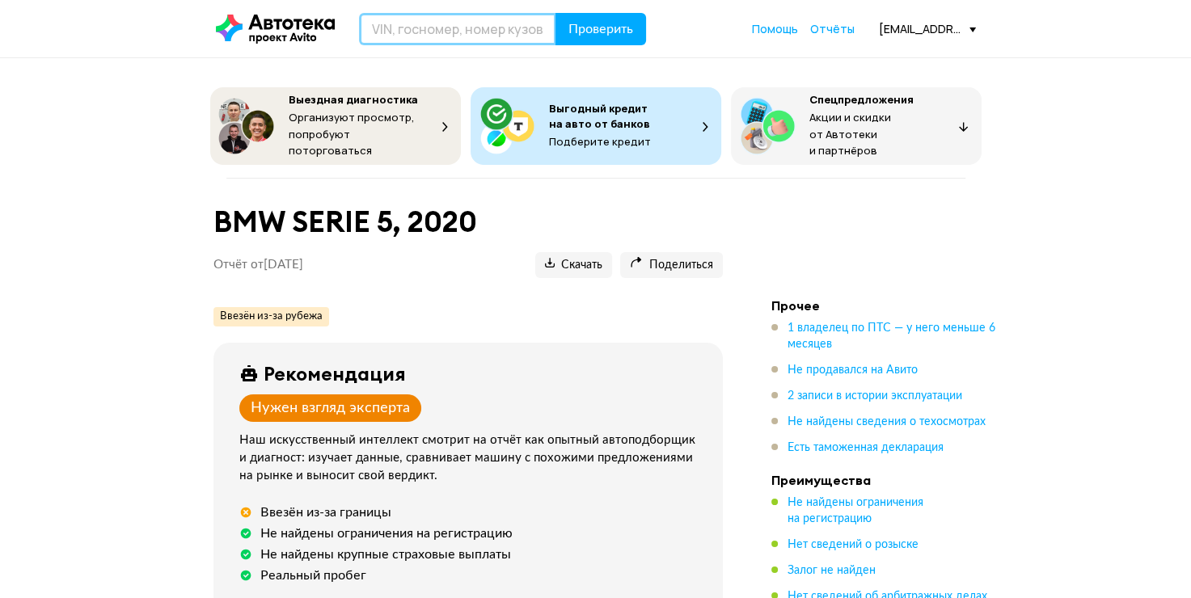
click at [406, 25] on input "text" at bounding box center [457, 29] width 197 height 32
type input "WBA13BJOOMCF86192"
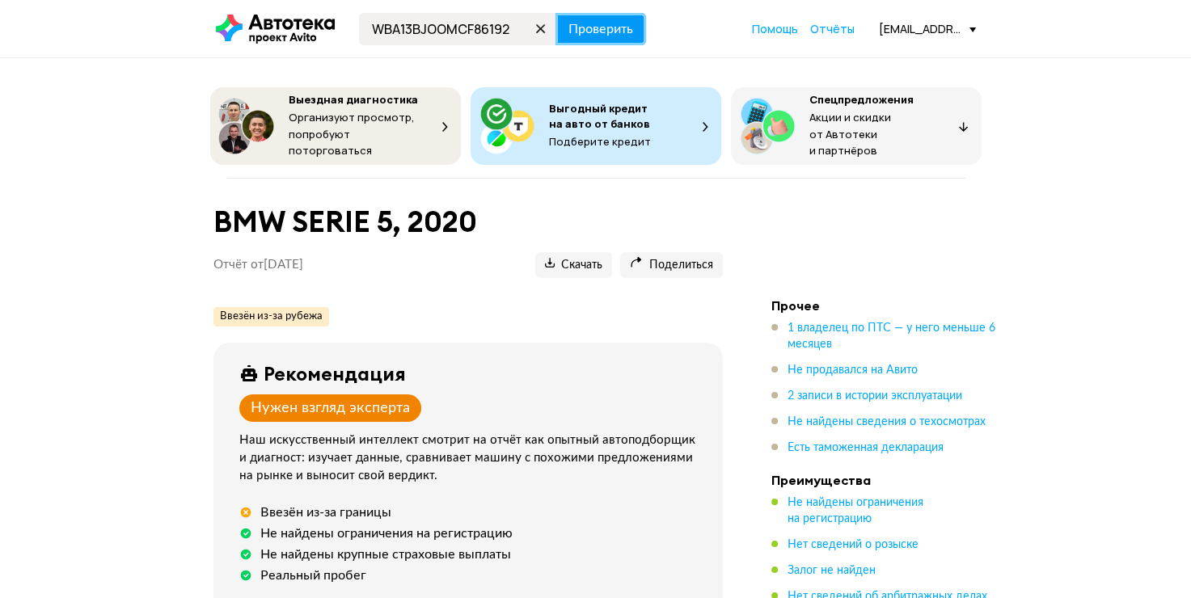
click at [607, 33] on span "Проверить" at bounding box center [600, 29] width 65 height 13
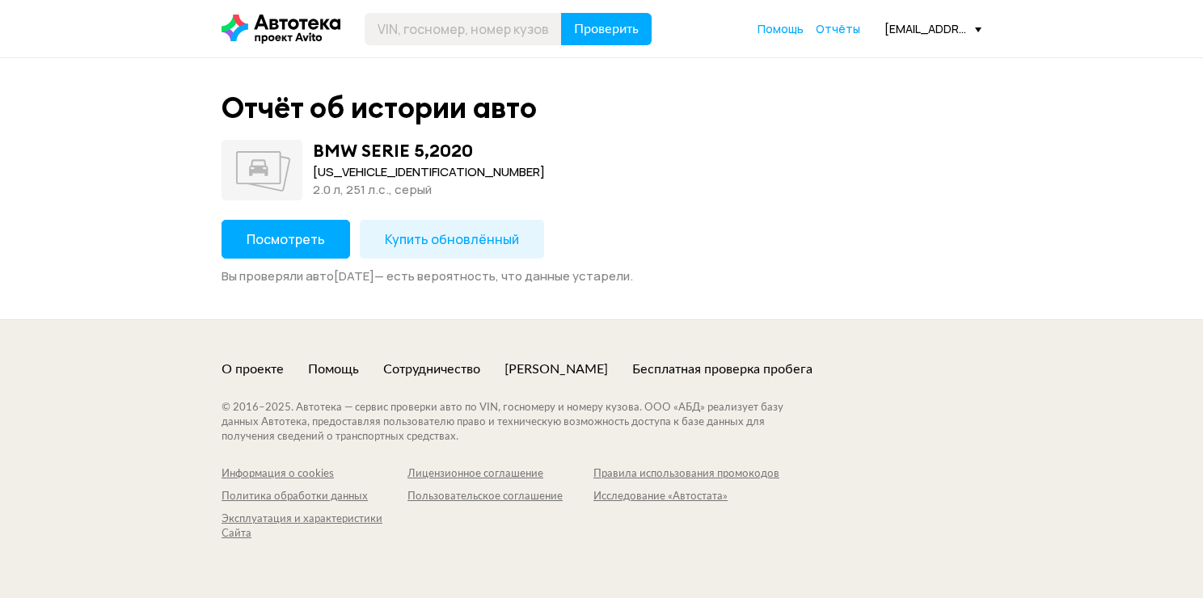
click at [411, 236] on span "Купить обновлённый" at bounding box center [452, 239] width 134 height 18
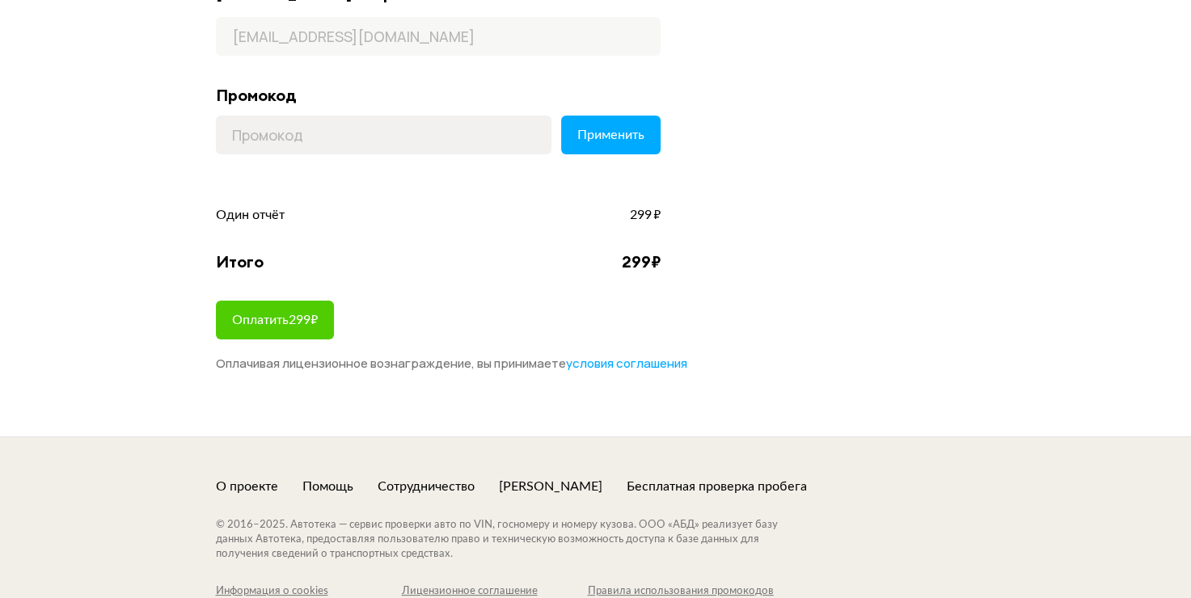
scroll to position [243, 0]
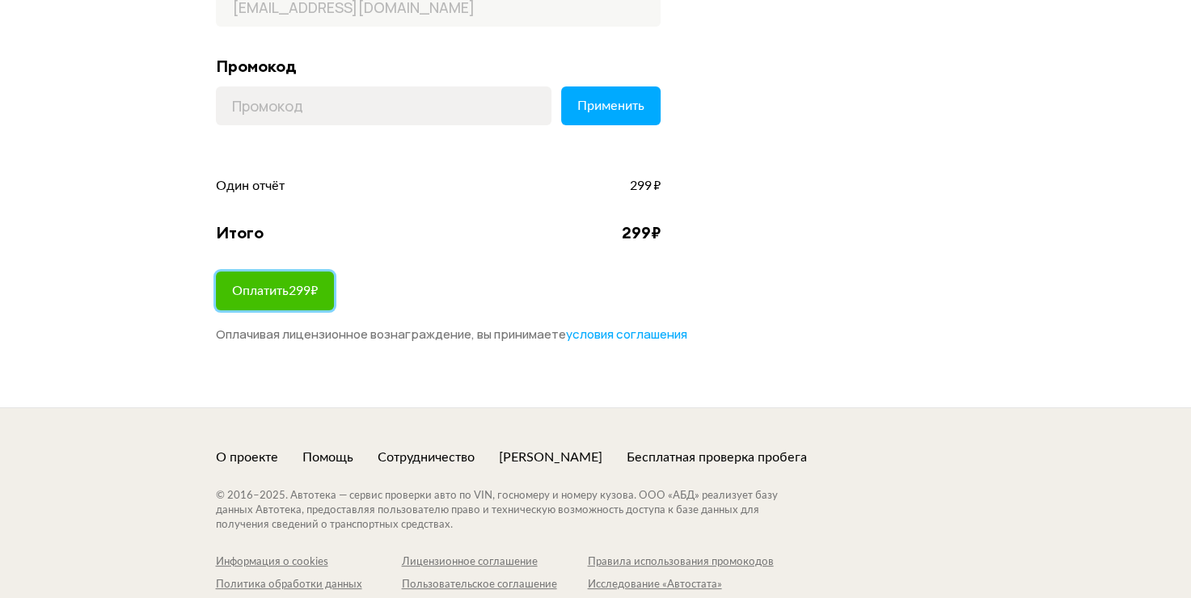
click at [306, 288] on span "Оплатить 299 ₽" at bounding box center [275, 291] width 86 height 13
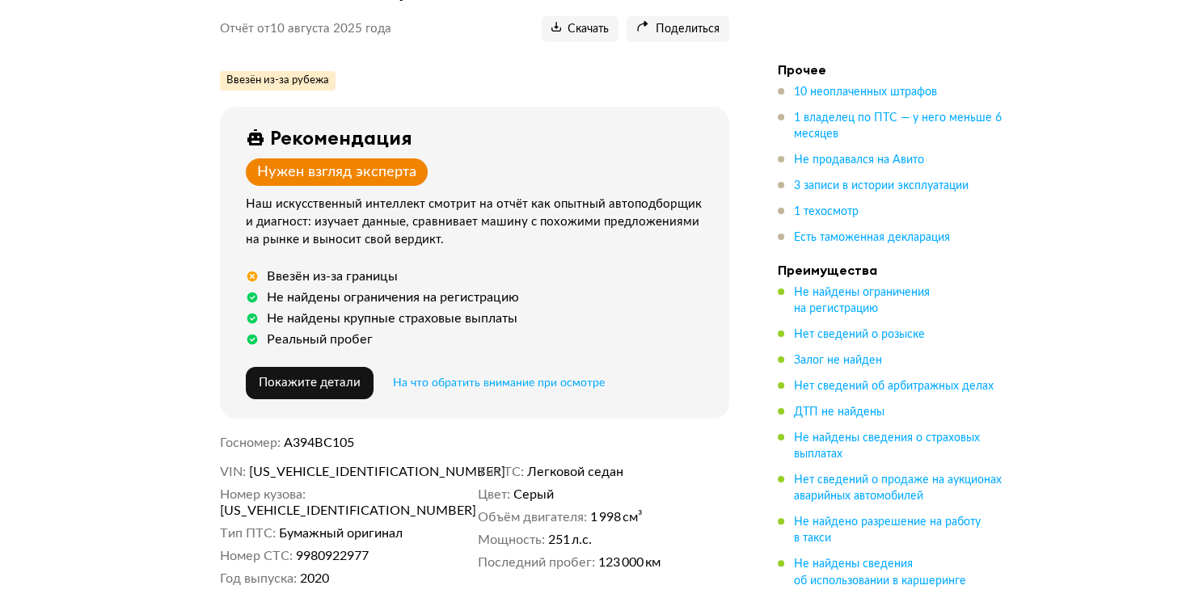
scroll to position [243, 0]
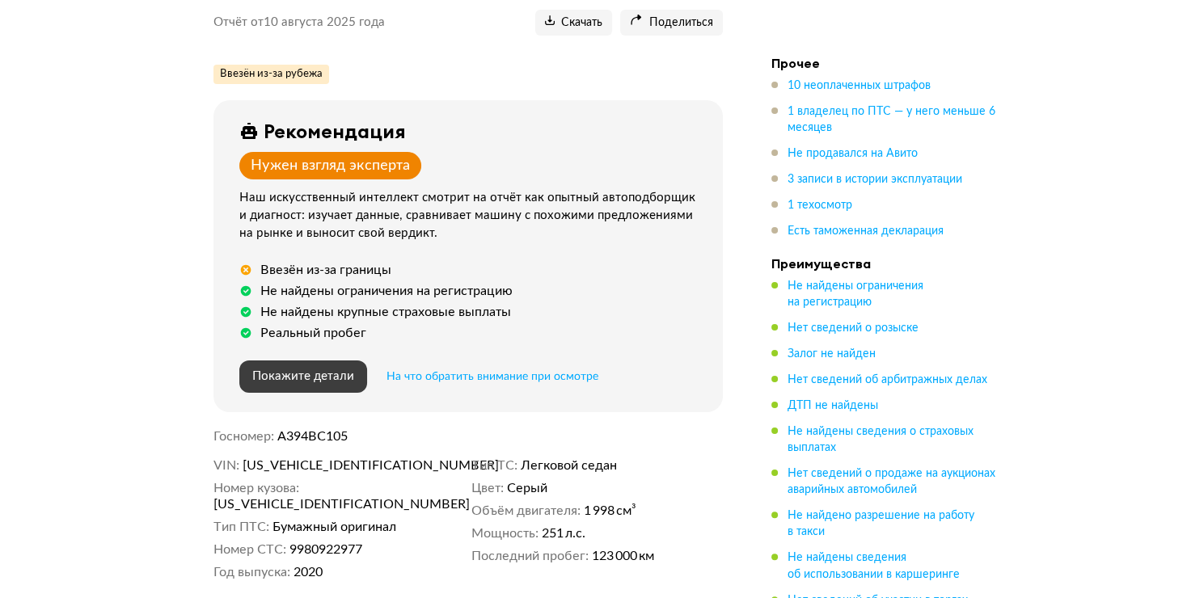
click at [309, 376] on span "Покажите детали" at bounding box center [303, 376] width 102 height 12
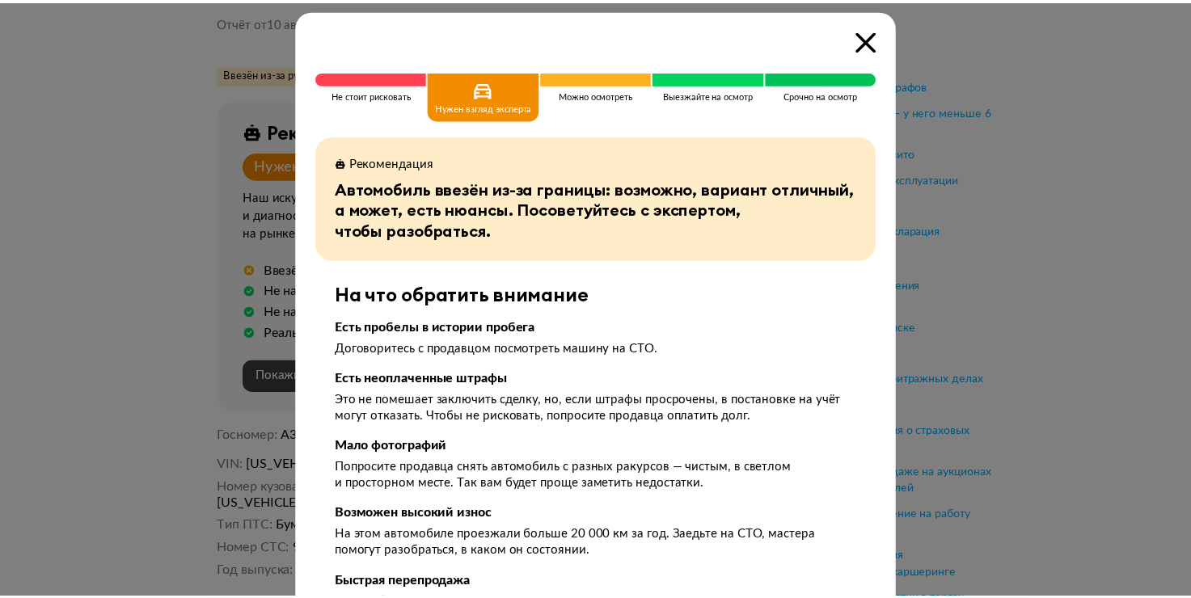
scroll to position [0, 0]
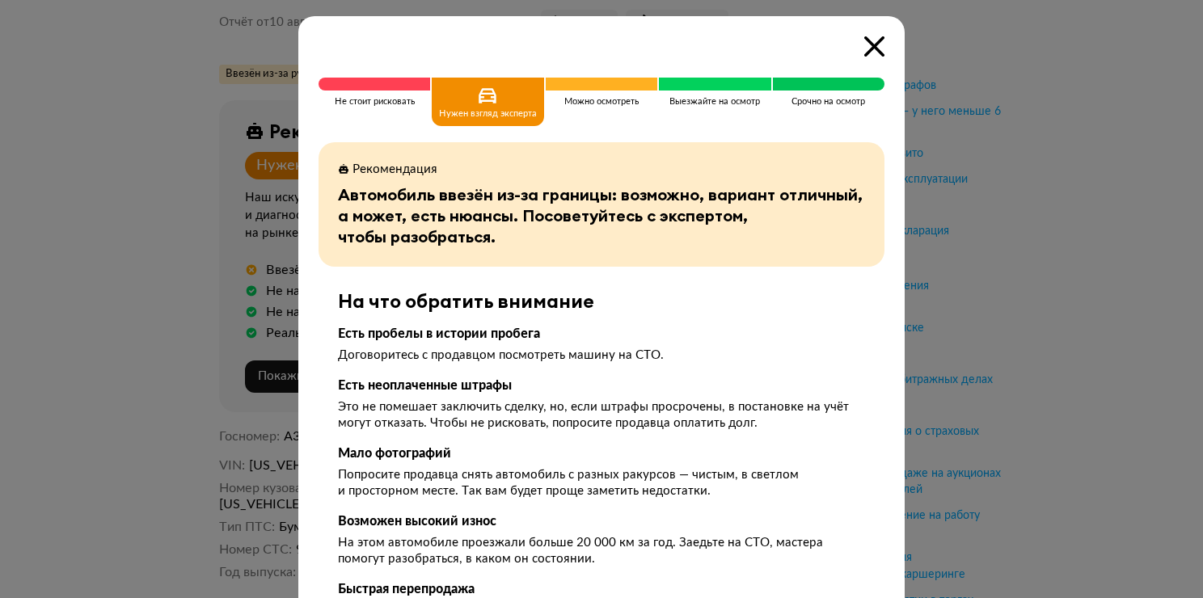
click at [864, 43] on icon at bounding box center [874, 46] width 20 height 20
